Goal: Find specific page/section: Find specific page/section

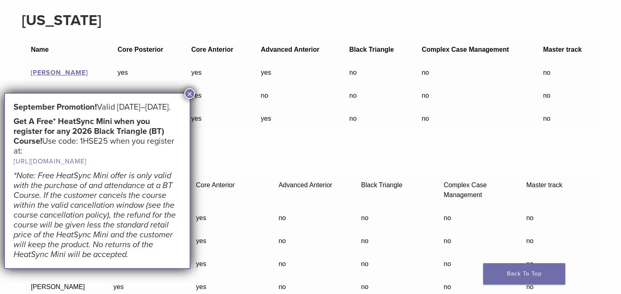
scroll to position [148, 0]
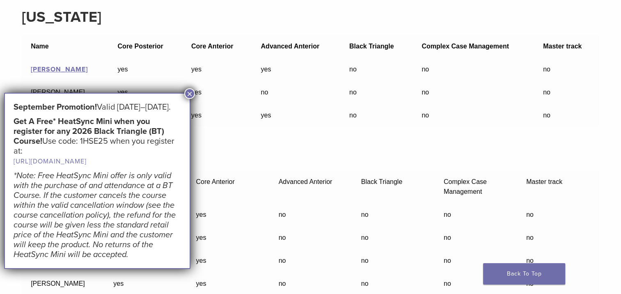
click at [184, 88] on td "yes" at bounding box center [217, 92] width 70 height 23
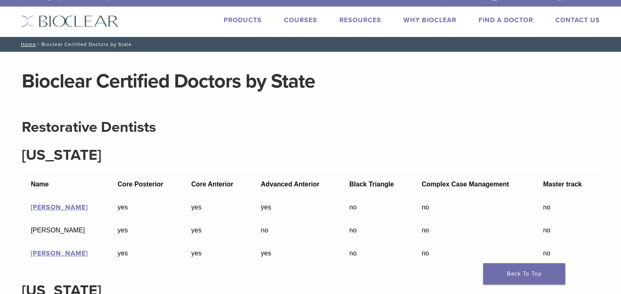
scroll to position [0, 0]
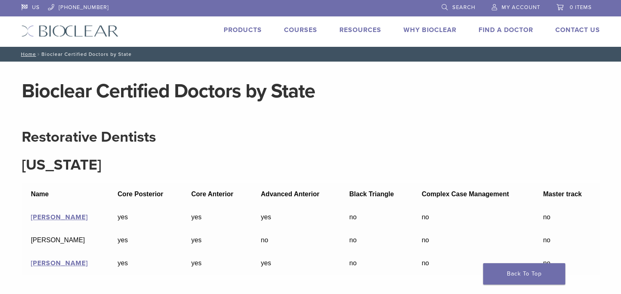
click at [488, 31] on link "Find A Doctor" at bounding box center [506, 30] width 55 height 8
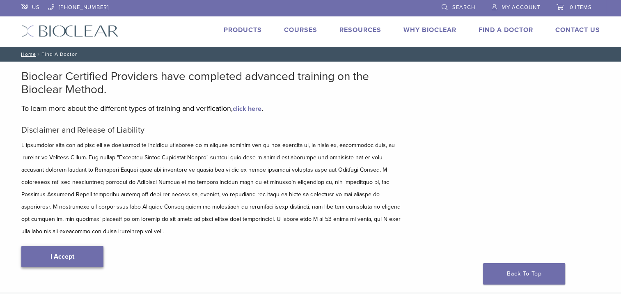
click at [50, 246] on link "I Accept" at bounding box center [62, 256] width 82 height 21
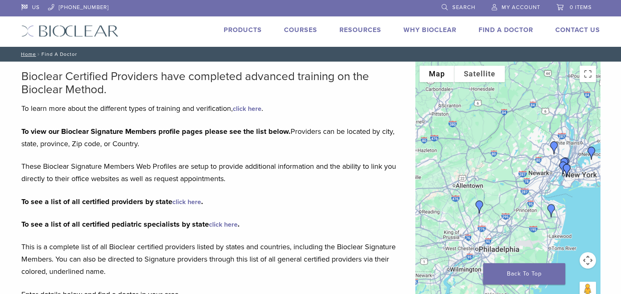
click at [478, 203] on img "Dr. Robert Scarazzo" at bounding box center [480, 207] width 20 height 20
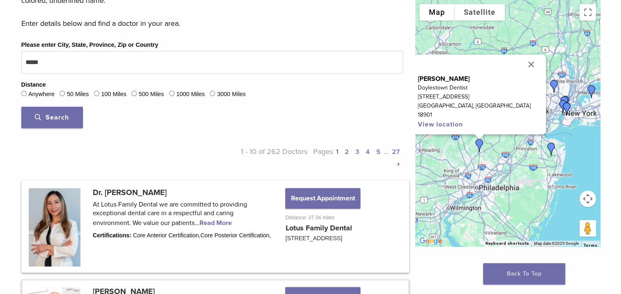
scroll to position [271, 0]
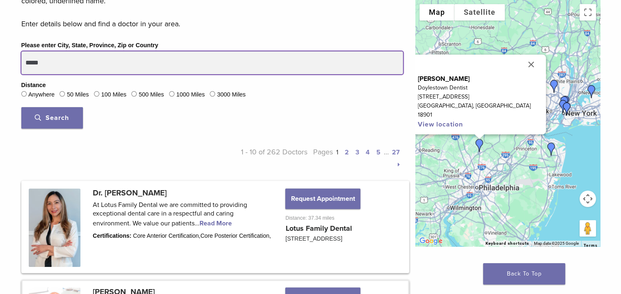
drag, startPoint x: 58, startPoint y: 60, endPoint x: 0, endPoint y: 94, distance: 67.0
type input "*****"
click at [21, 107] on button "Search" at bounding box center [52, 117] width 62 height 21
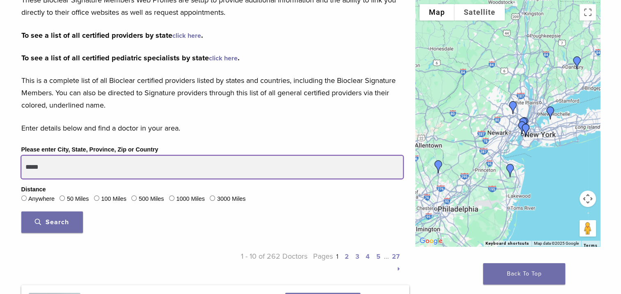
scroll to position [165, 0]
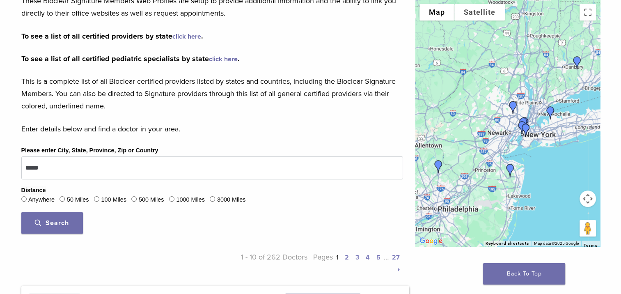
click at [70, 223] on button "Search" at bounding box center [52, 222] width 62 height 21
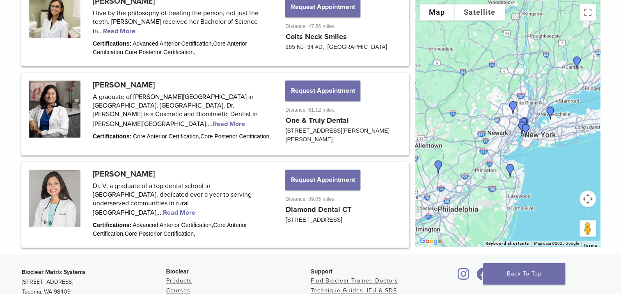
scroll to position [1069, 0]
